Goal: Find specific page/section: Find specific page/section

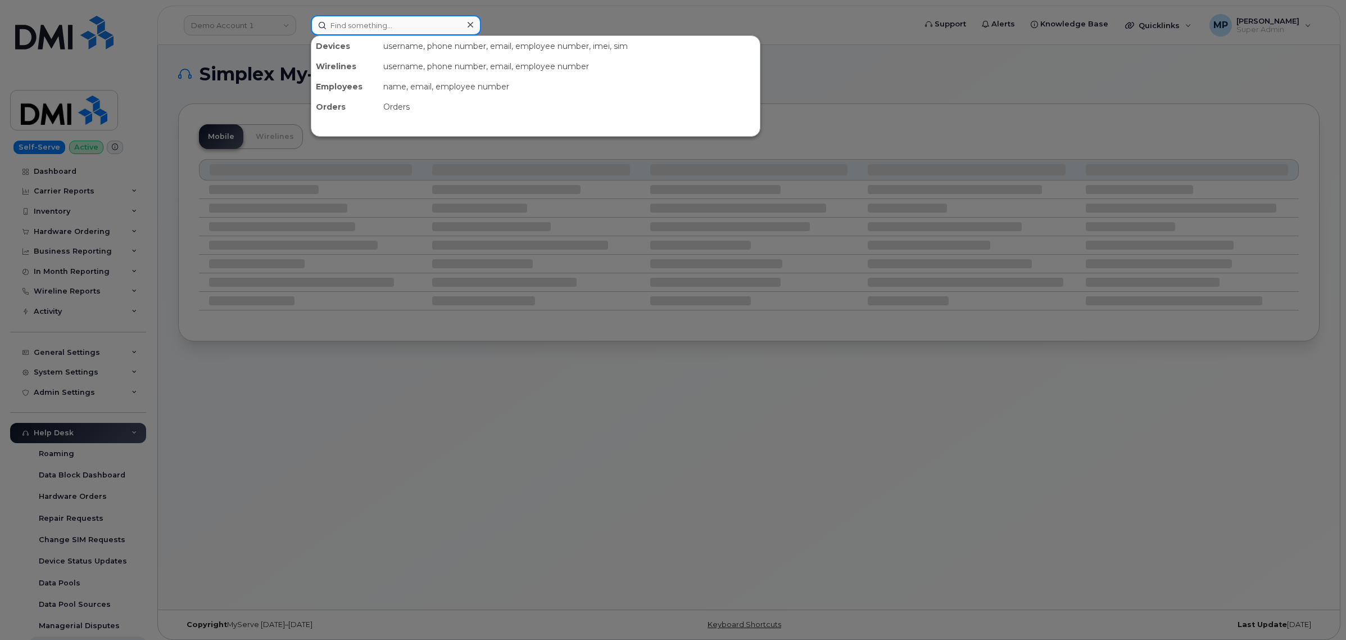
click at [426, 29] on input at bounding box center [396, 25] width 170 height 20
paste input "[PHONE_NUMBER]"
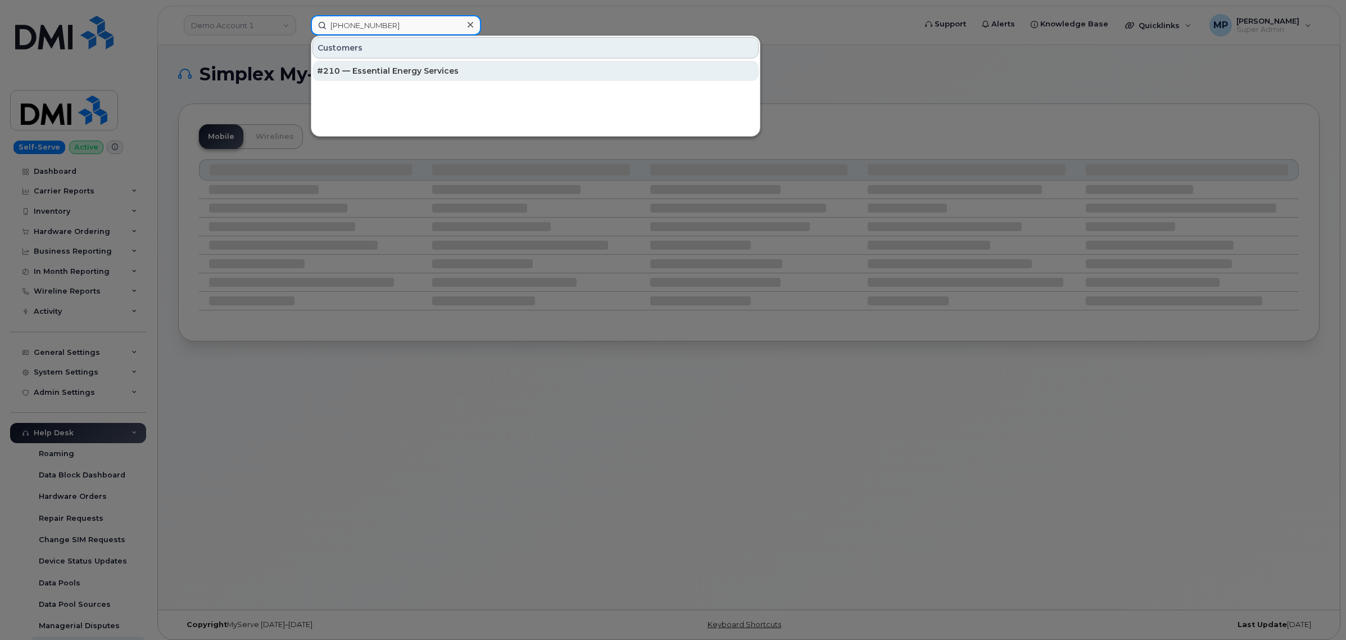
type input "[PHONE_NUMBER]"
click at [398, 68] on div "#210 — Essential Energy Services" at bounding box center [535, 70] width 437 height 11
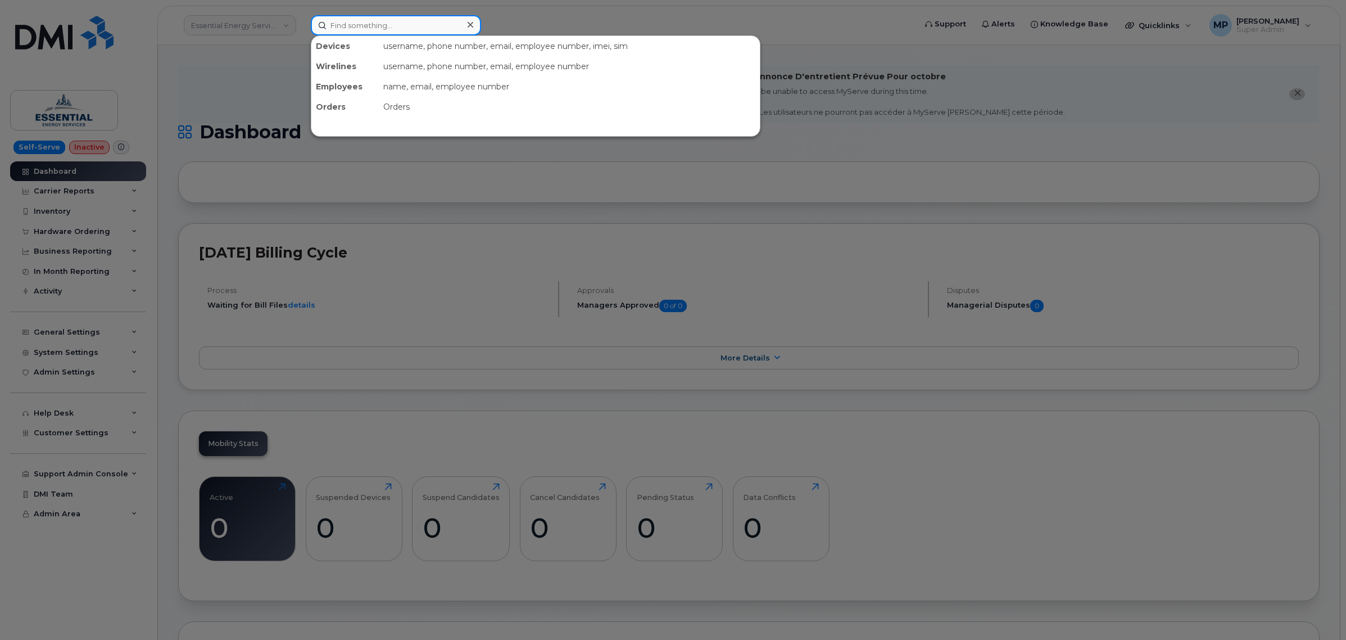
click at [369, 26] on input at bounding box center [396, 25] width 170 height 20
paste input "[PHONE_NUMBER]"
click at [373, 25] on input "[PHONE_NUMBER]" at bounding box center [396, 25] width 170 height 20
click at [372, 24] on input "[PHONE_NUMBER]" at bounding box center [396, 25] width 170 height 20
click at [352, 24] on input "(210) 9907093" at bounding box center [396, 25] width 170 height 20
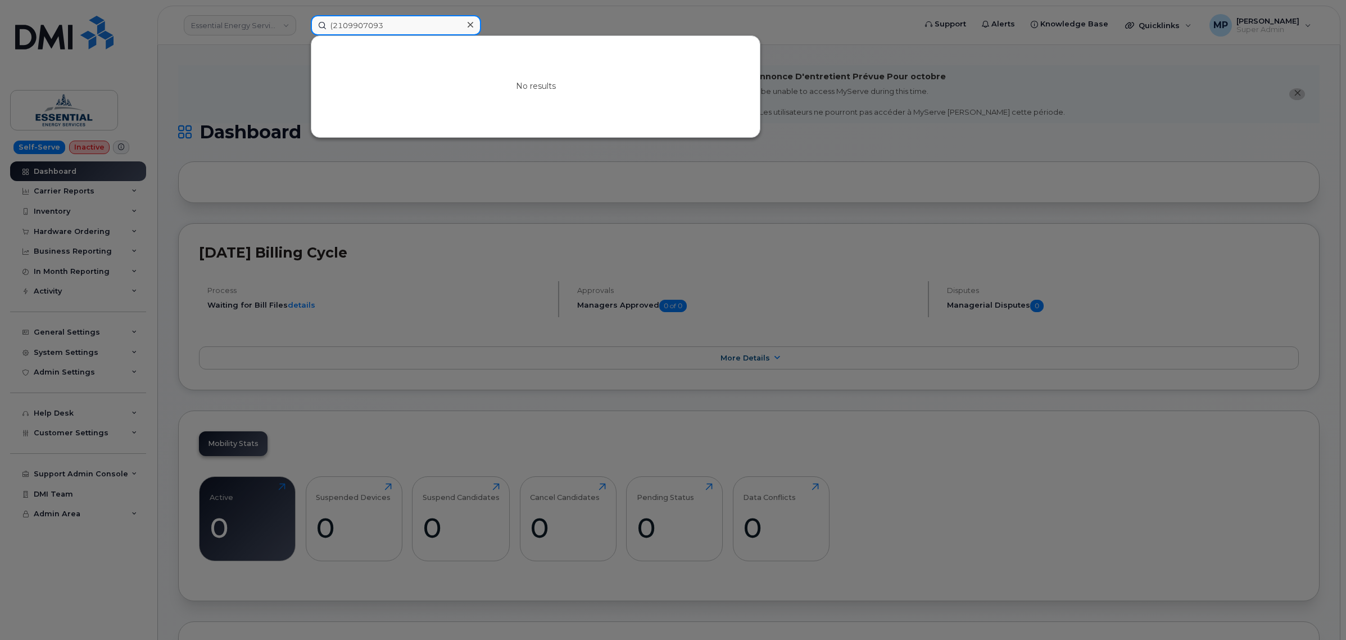
click at [333, 23] on input "(2109907093" at bounding box center [396, 25] width 170 height 20
click at [387, 23] on input "2109907093" at bounding box center [396, 25] width 170 height 20
click at [356, 22] on input "2109907093" at bounding box center [396, 25] width 170 height 20
click at [370, 24] on input "2109907093" at bounding box center [396, 25] width 170 height 20
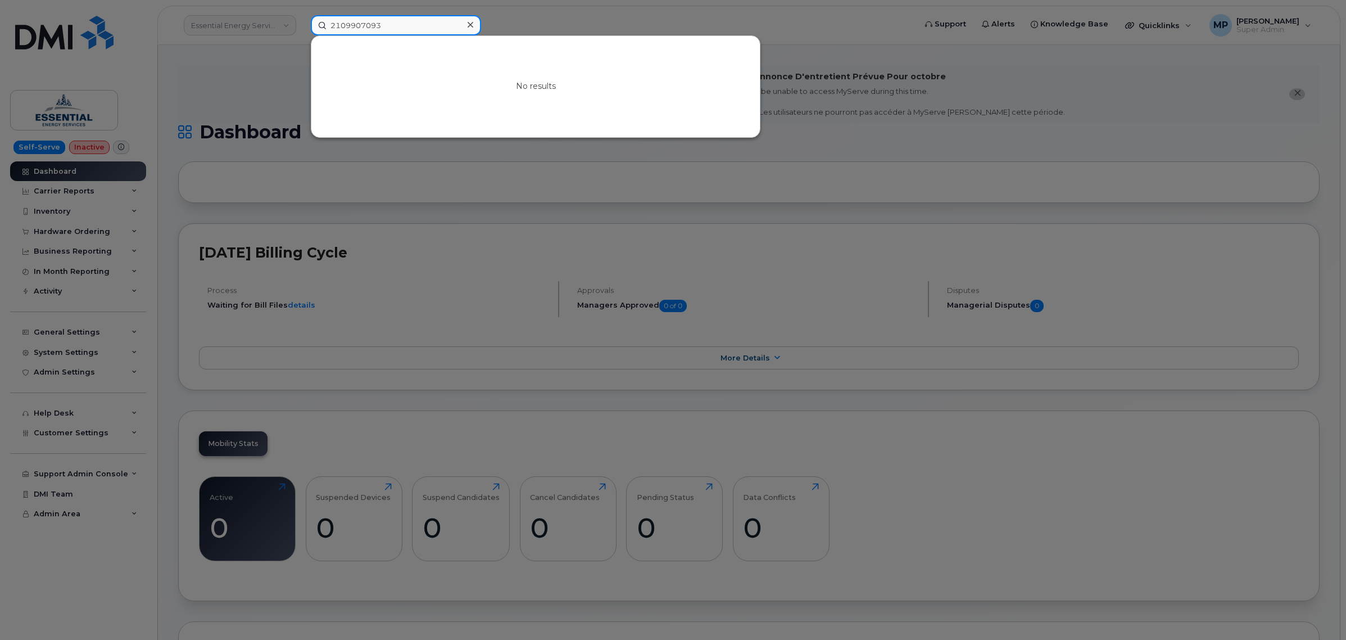
paste input "-990-7415"
type input "210-990-7415"
click at [211, 76] on div at bounding box center [673, 320] width 1346 height 640
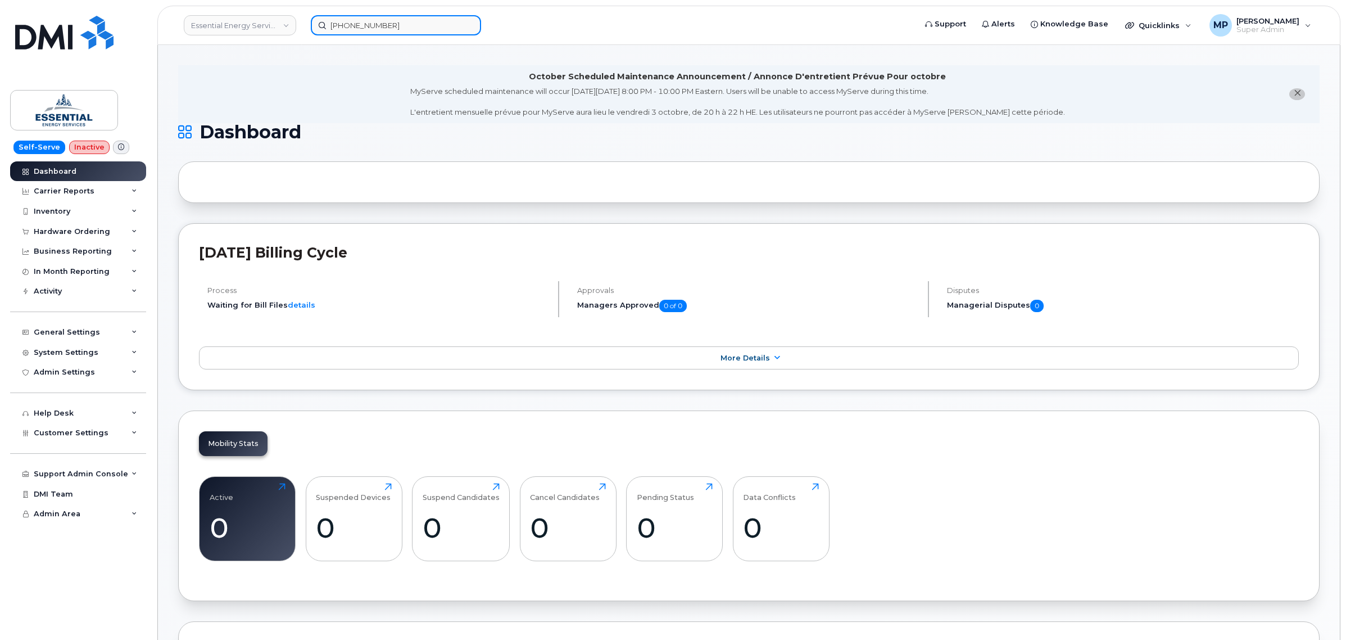
click at [371, 15] on input "210-990-7415" at bounding box center [396, 25] width 170 height 20
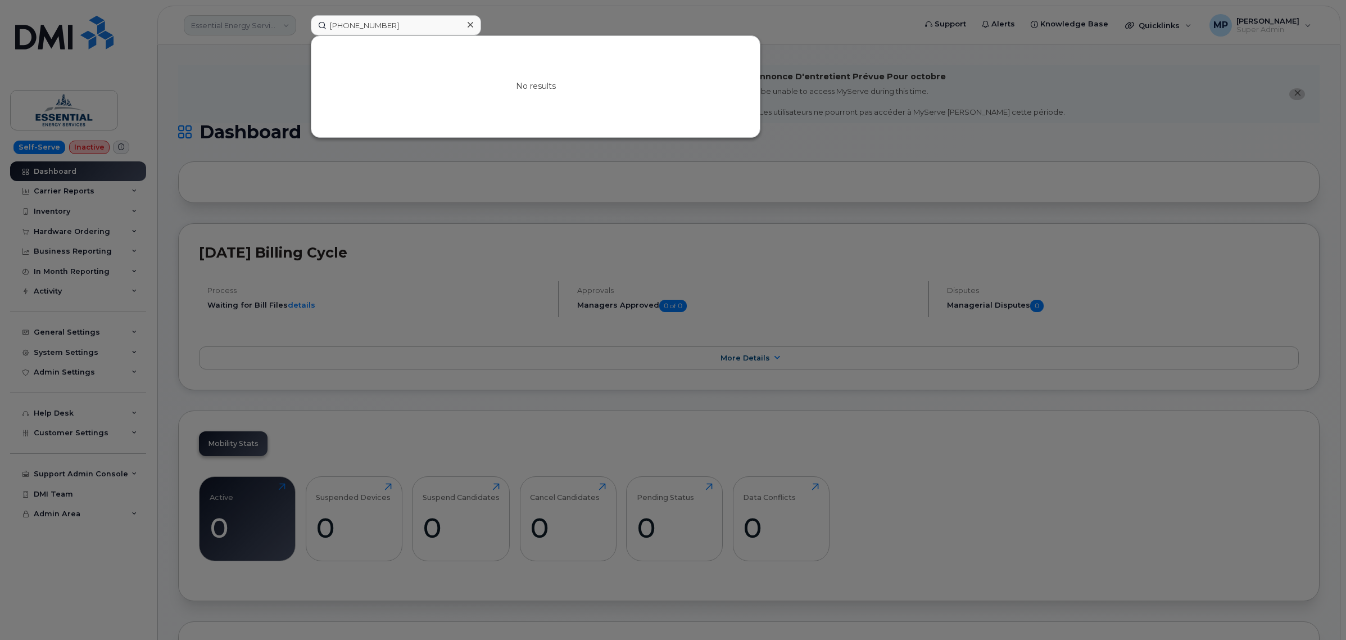
click at [233, 12] on div at bounding box center [673, 320] width 1346 height 640
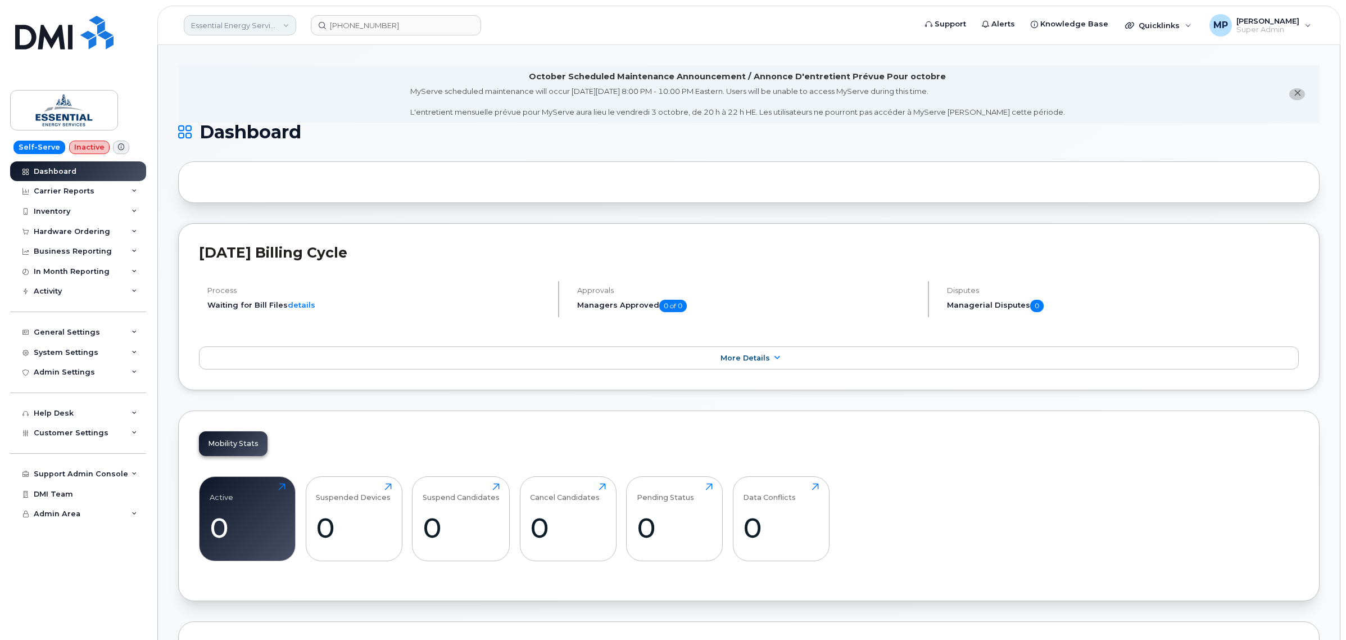
click at [230, 22] on link "Essential Energy Services" at bounding box center [240, 25] width 112 height 20
type input "abm"
click at [240, 128] on span "ABM Industries, Inc." at bounding box center [229, 129] width 70 height 11
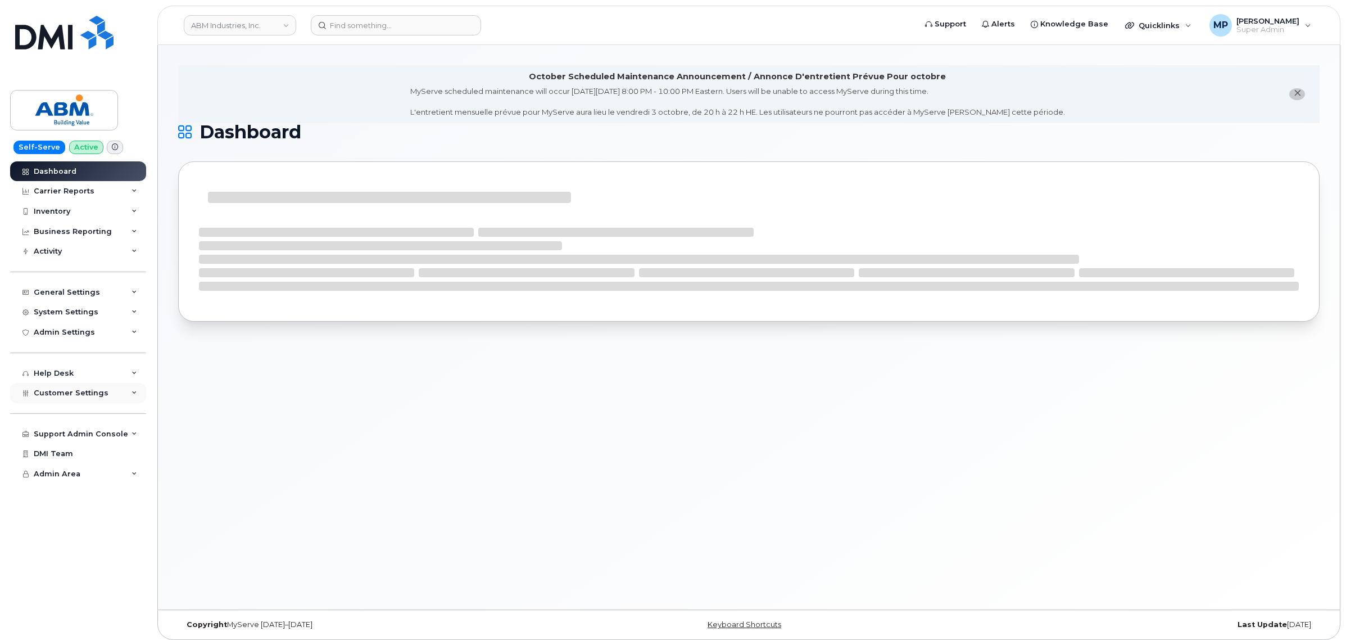
click at [75, 402] on div "Customer Settings" at bounding box center [78, 393] width 136 height 20
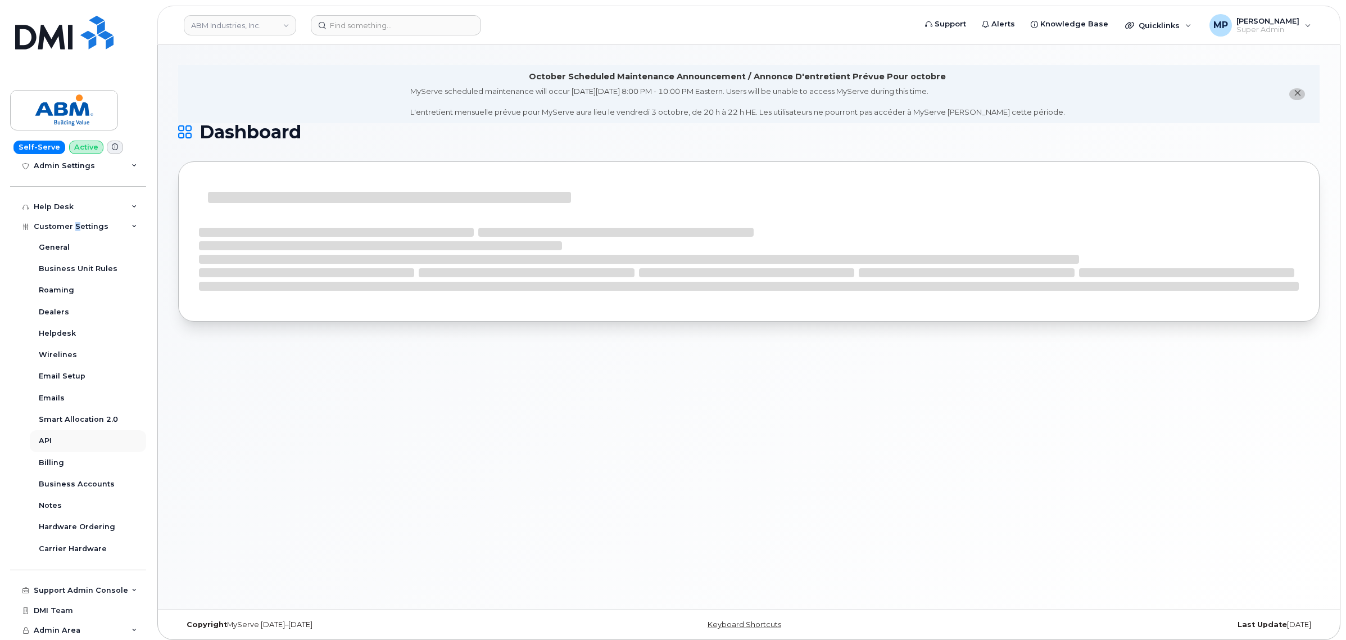
scroll to position [6, 0]
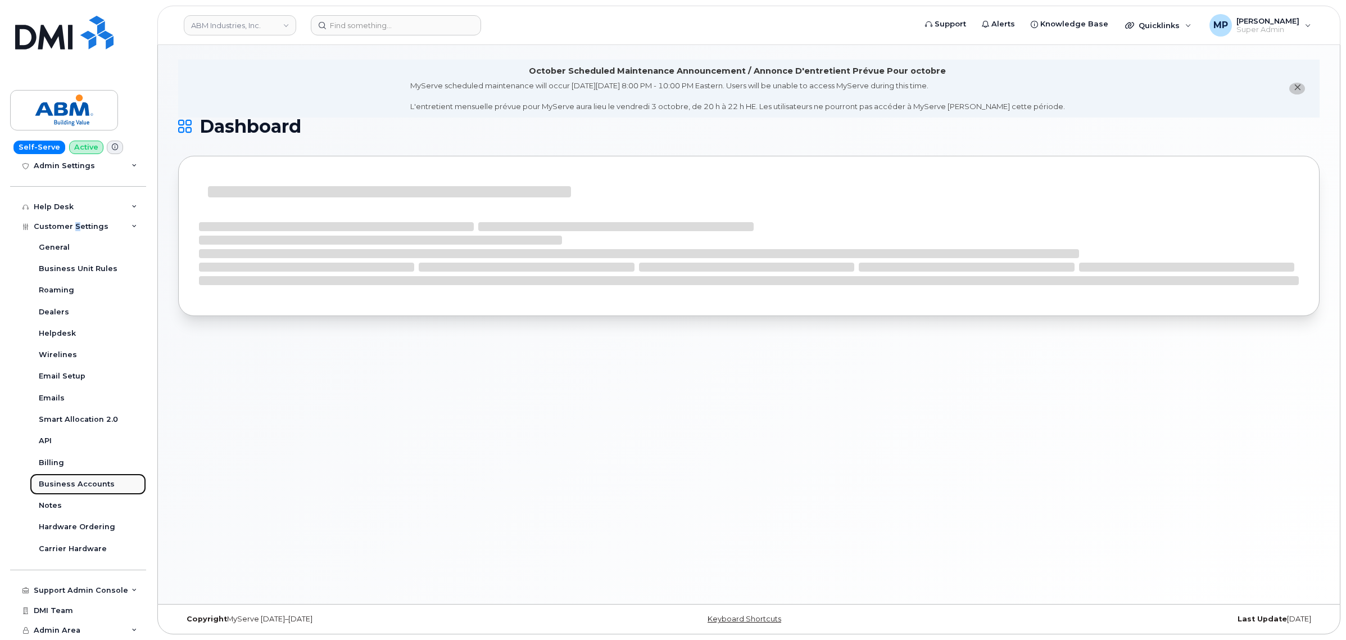
click at [58, 479] on div "Business Accounts" at bounding box center [77, 484] width 76 height 10
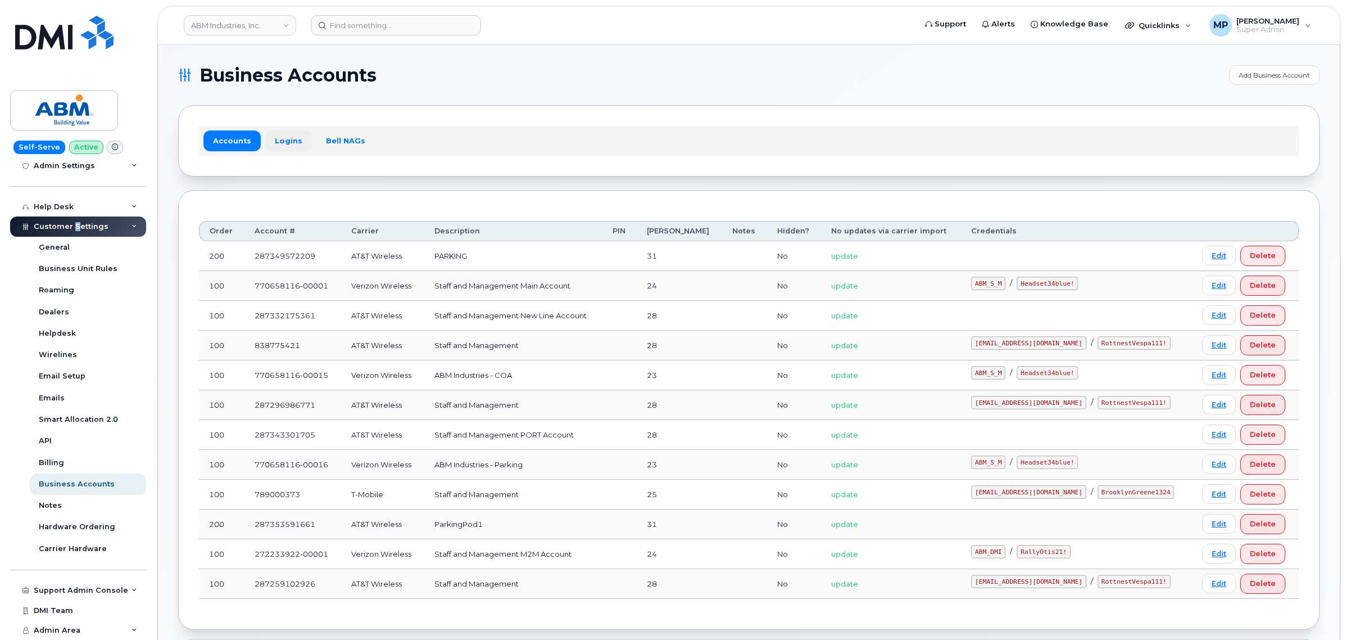
click at [282, 135] on link "Logins" at bounding box center [288, 140] width 47 height 20
